Goal: Information Seeking & Learning: Learn about a topic

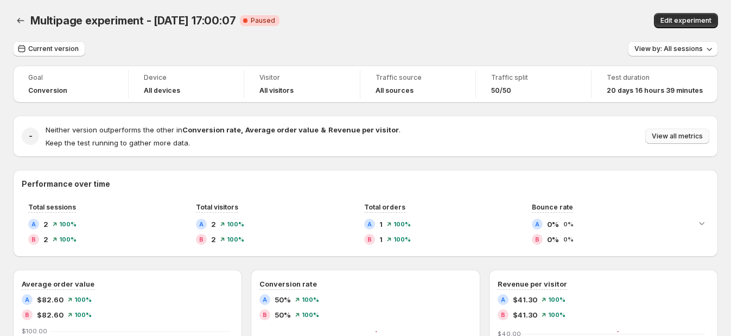
click at [663, 139] on span "View all metrics" at bounding box center [676, 136] width 51 height 9
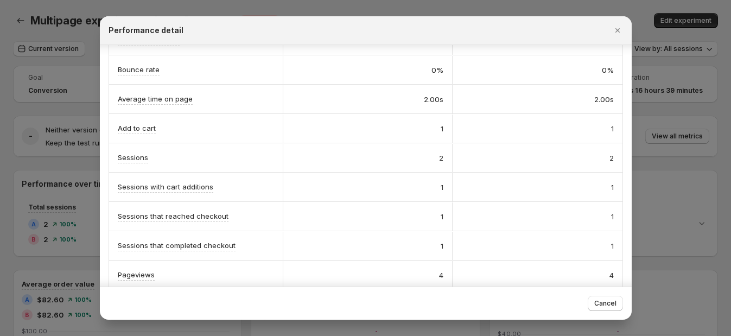
scroll to position [241, 0]
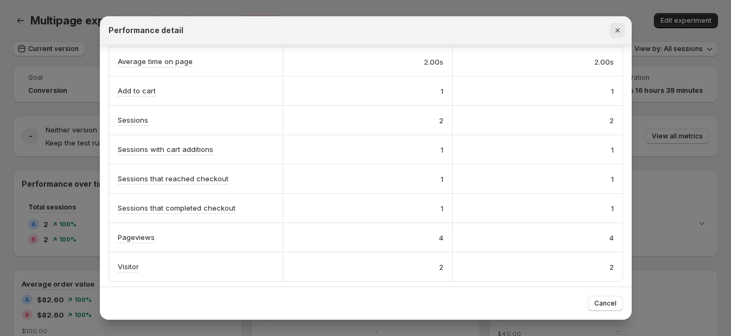
click at [618, 30] on icon "Close" at bounding box center [617, 30] width 11 height 11
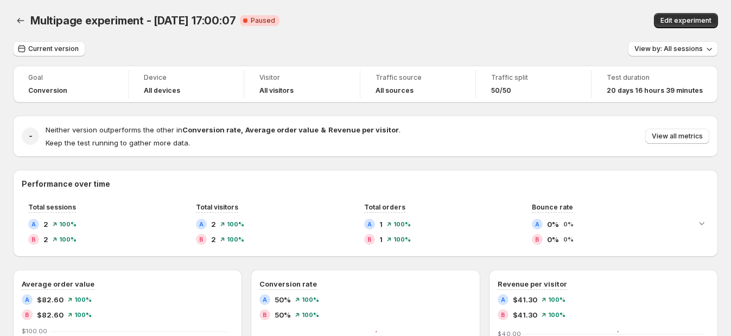
scroll to position [67, 0]
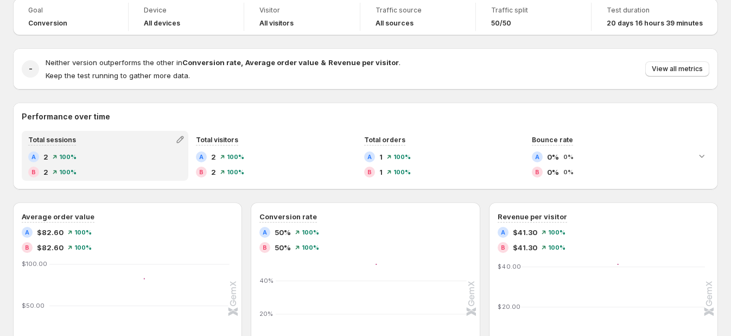
click at [41, 159] on div "A 2" at bounding box center [38, 156] width 20 height 11
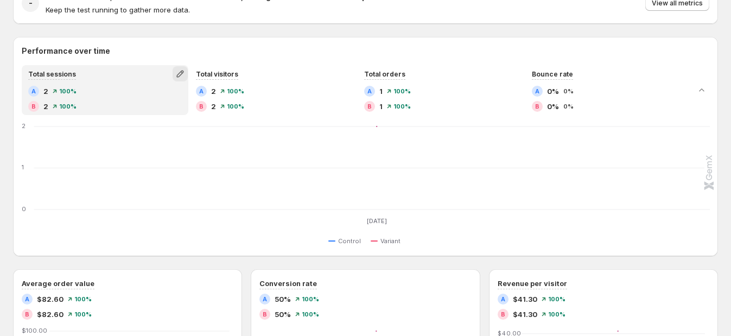
scroll to position [203, 0]
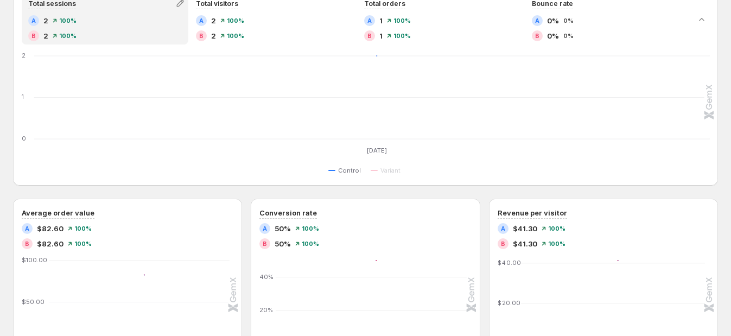
click at [334, 169] on span at bounding box center [331, 170] width 7 height 7
click at [344, 171] on span "Control" at bounding box center [349, 170] width 23 height 9
click at [376, 172] on button "Variant" at bounding box center [387, 170] width 34 height 13
click at [356, 167] on span "Control" at bounding box center [349, 170] width 23 height 9
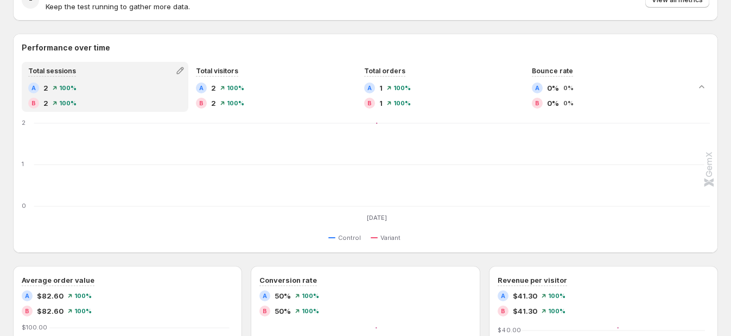
scroll to position [67, 0]
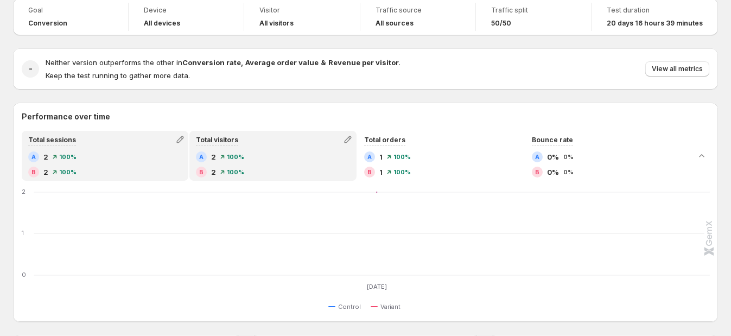
click at [228, 163] on div "A 2 100% B 2 100%" at bounding box center [272, 164] width 153 height 26
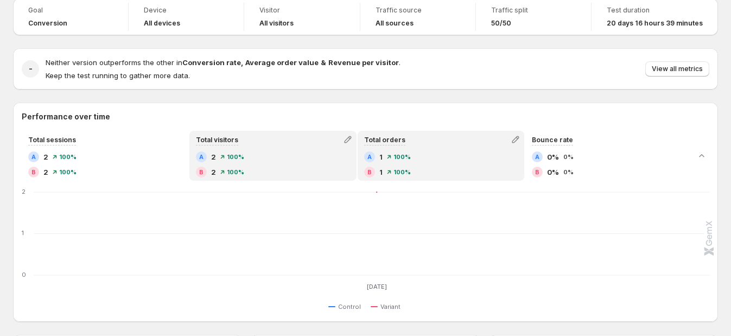
click at [451, 152] on div "A 1 100%" at bounding box center [440, 156] width 153 height 11
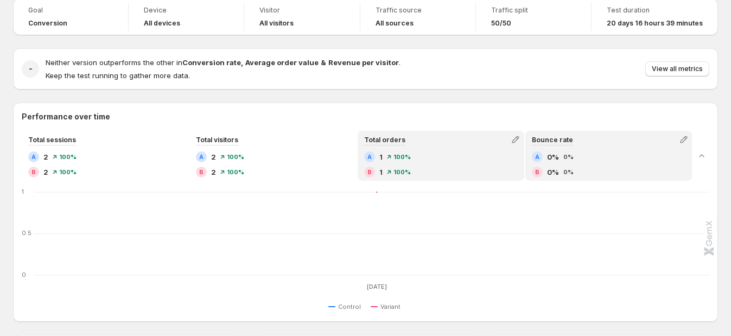
click at [631, 146] on div "Bounce rate A 0% 0% B 0% 0%" at bounding box center [608, 156] width 164 height 48
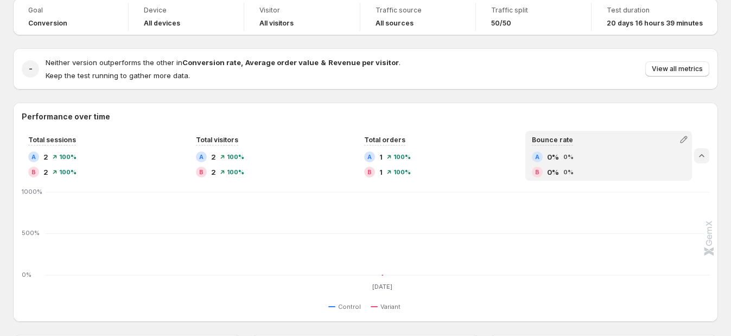
click at [707, 149] on button "Collapse chart" at bounding box center [701, 155] width 15 height 15
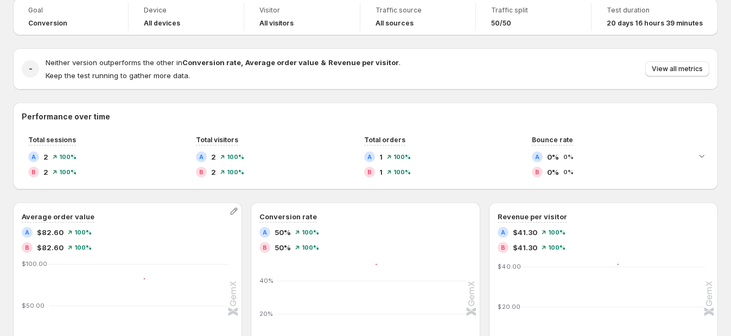
click at [165, 242] on div "B $82.60 100%" at bounding box center [128, 247] width 212 height 11
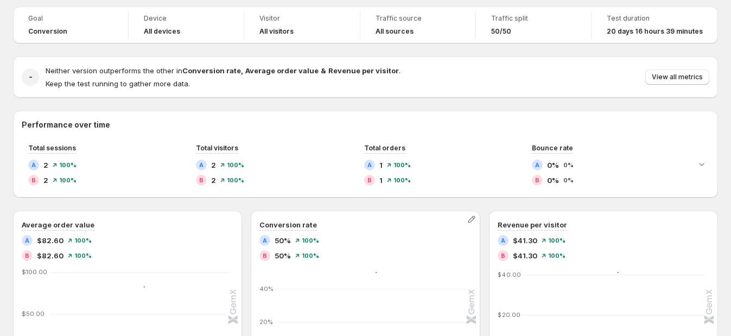
scroll to position [10, 0]
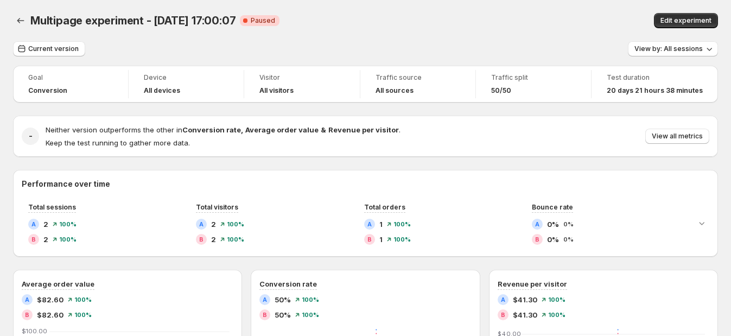
click at [398, 27] on div "Multipage experiment - Aug 1, 17:00:07 Critical Complete Paused" at bounding box center [245, 20] width 430 height 15
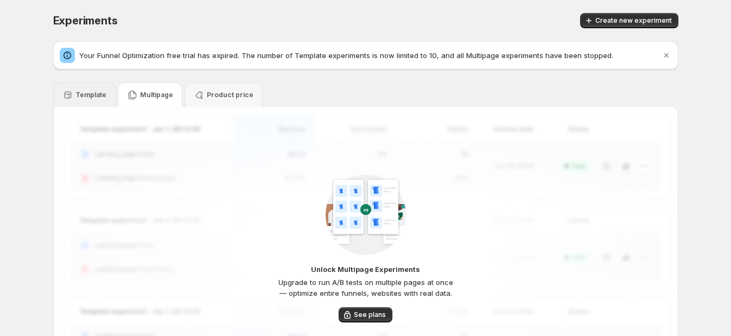
click at [94, 94] on p "Template" at bounding box center [90, 95] width 31 height 9
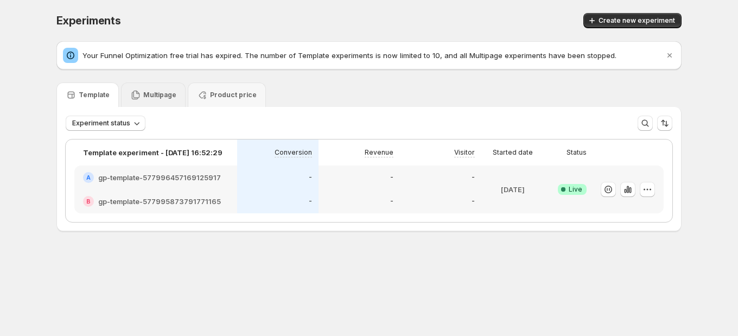
click at [162, 94] on p "Multipage" at bounding box center [159, 95] width 33 height 9
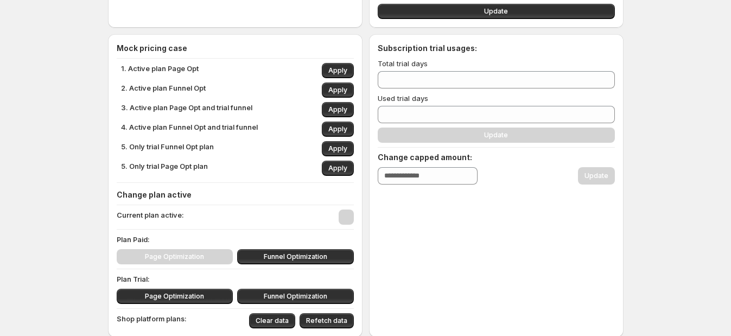
scroll to position [142, 0]
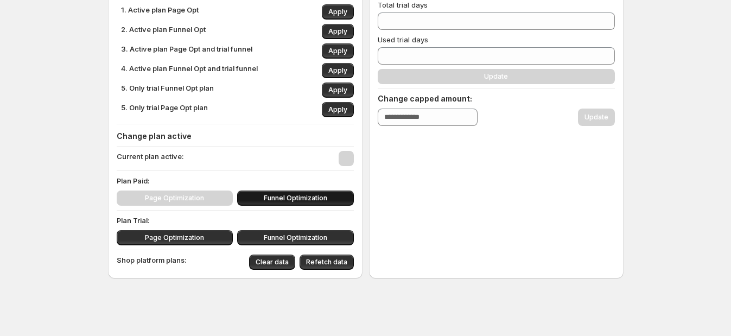
click at [293, 194] on span "Funnel Optimization" at bounding box center [295, 198] width 63 height 9
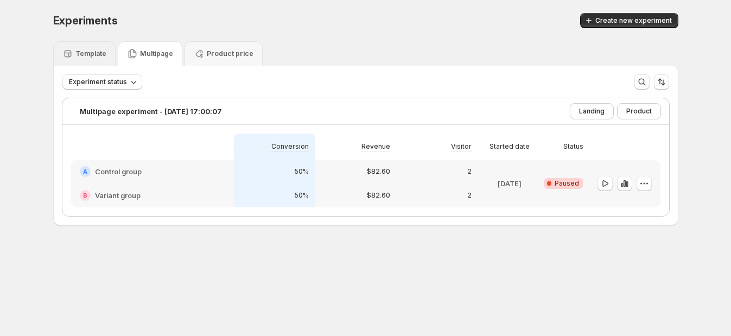
click at [86, 59] on div "Template" at bounding box center [84, 53] width 44 height 11
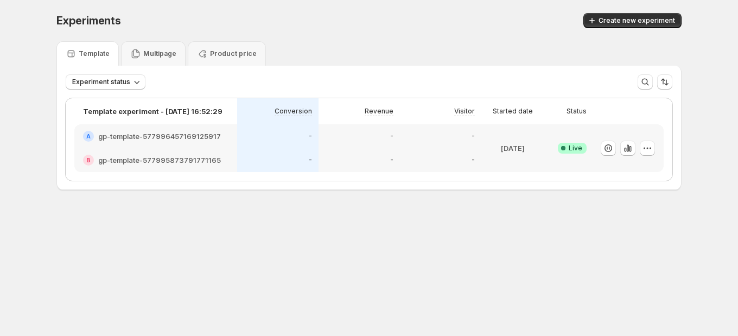
click at [169, 137] on h2 "gp-template-577996457169125917" at bounding box center [159, 136] width 123 height 11
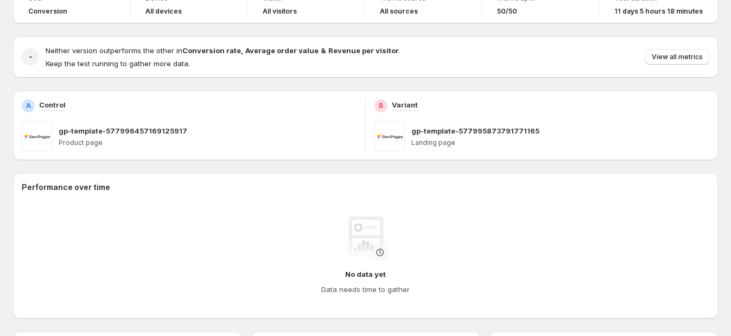
scroll to position [67, 0]
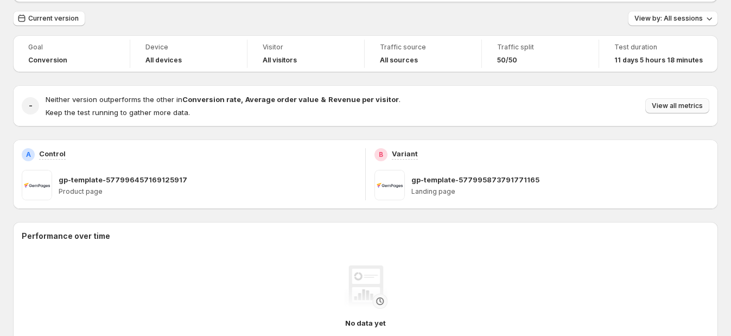
click at [683, 101] on button "View all metrics" at bounding box center [677, 105] width 64 height 15
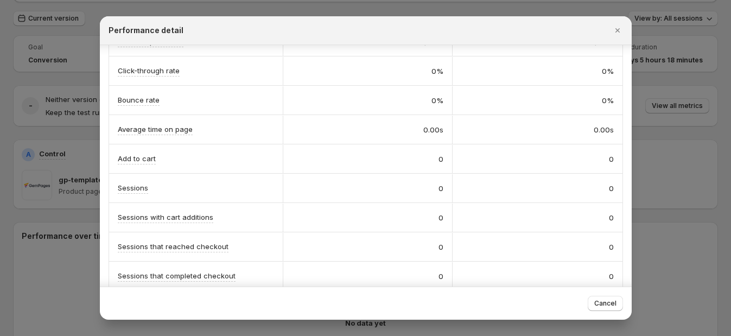
scroll to position [241, 0]
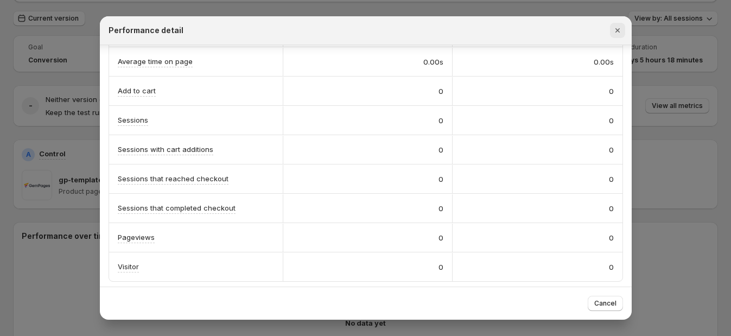
click at [618, 25] on icon "Close" at bounding box center [617, 30] width 11 height 11
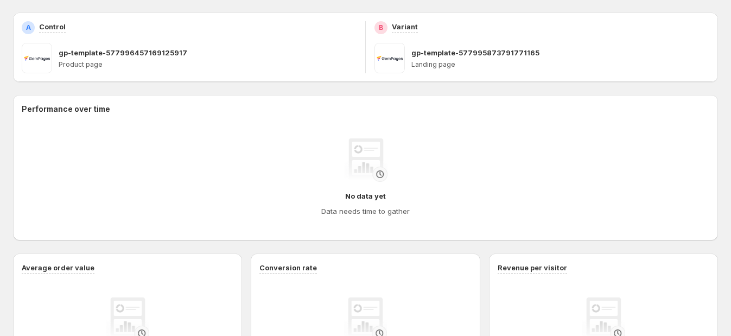
scroll to position [203, 0]
